Goal: Information Seeking & Learning: Learn about a topic

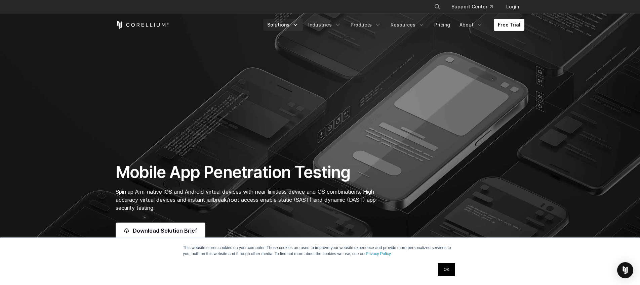
click at [298, 26] on icon "Navigation Menu" at bounding box center [295, 25] width 7 height 7
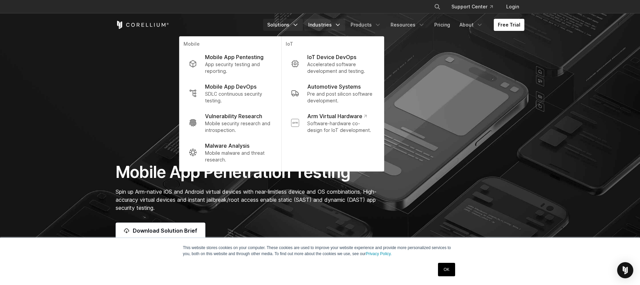
click at [334, 24] on link "Industries" at bounding box center [324, 25] width 41 height 12
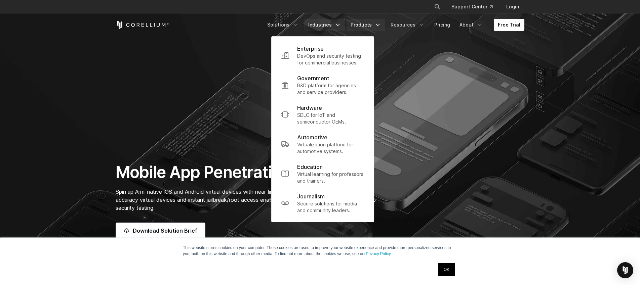
click at [377, 24] on link "Products" at bounding box center [366, 25] width 39 height 12
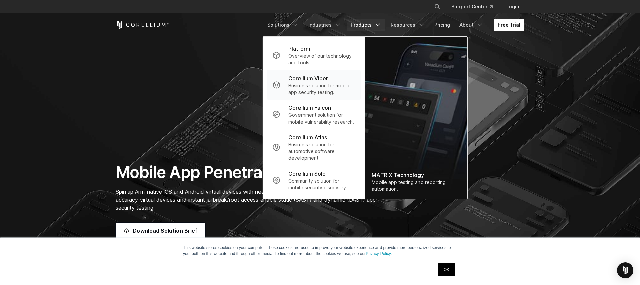
click at [322, 88] on p "Business solution for mobile app security testing." at bounding box center [321, 88] width 67 height 13
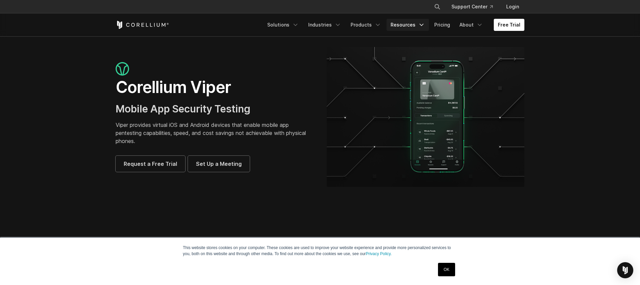
click at [416, 27] on link "Resources" at bounding box center [408, 25] width 42 height 12
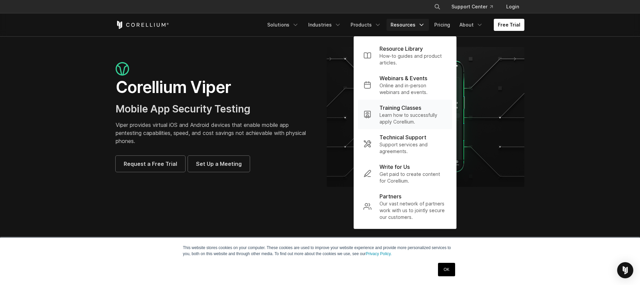
click at [405, 111] on p "Training Classes" at bounding box center [401, 108] width 42 height 8
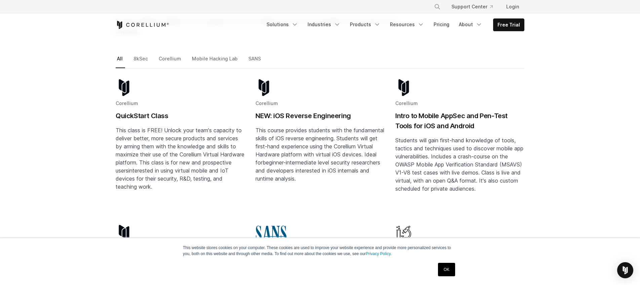
scroll to position [5, 0]
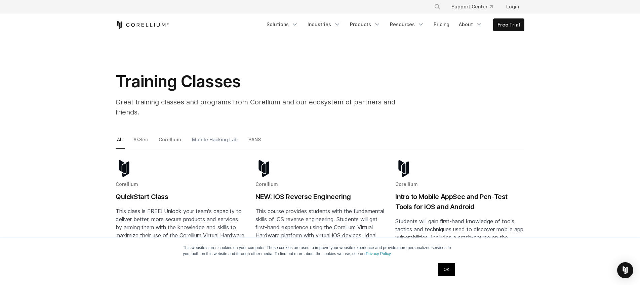
click at [209, 135] on link "Mobile Hacking Lab" at bounding box center [215, 142] width 49 height 14
